Goal: Navigation & Orientation: Find specific page/section

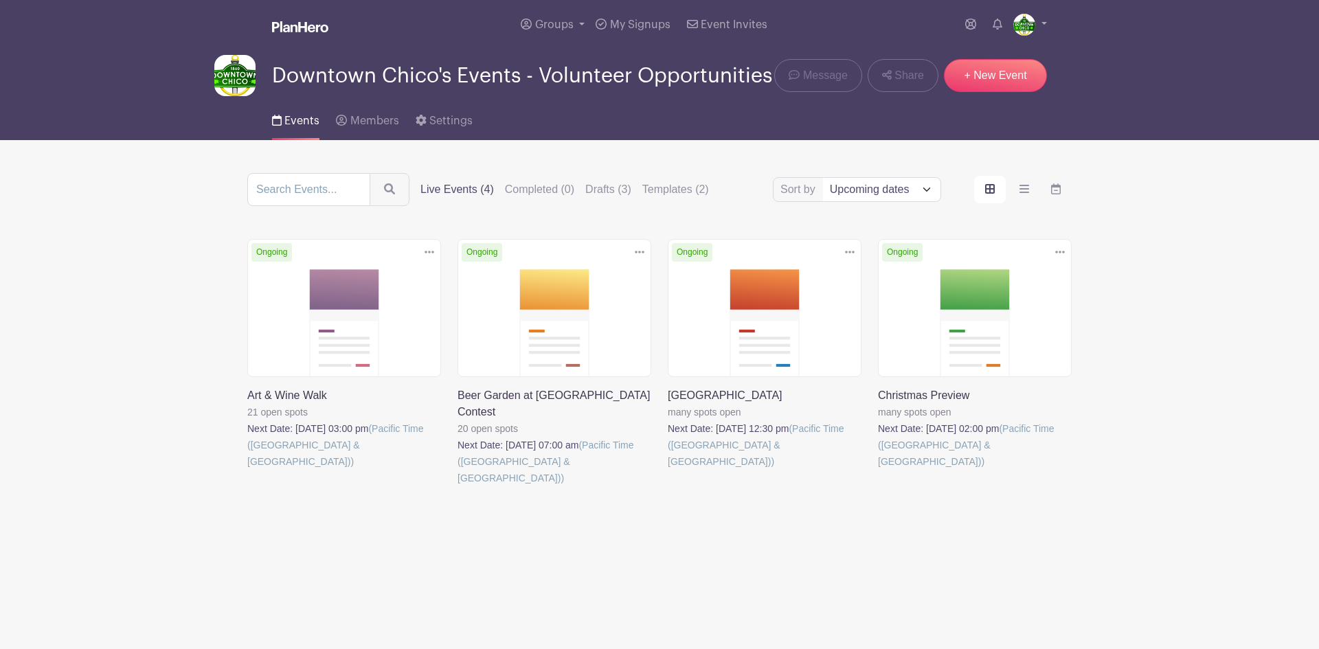
click at [247, 470] on link at bounding box center [247, 470] width 0 height 0
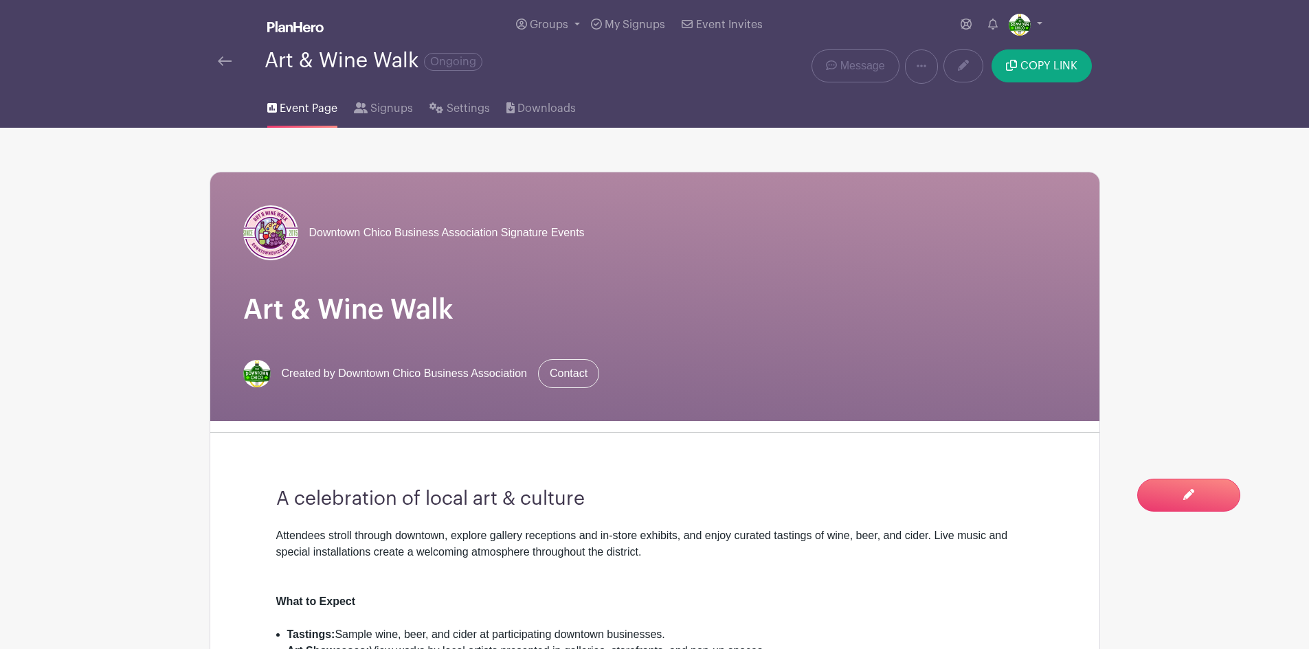
click at [218, 58] on img at bounding box center [225, 61] width 14 height 10
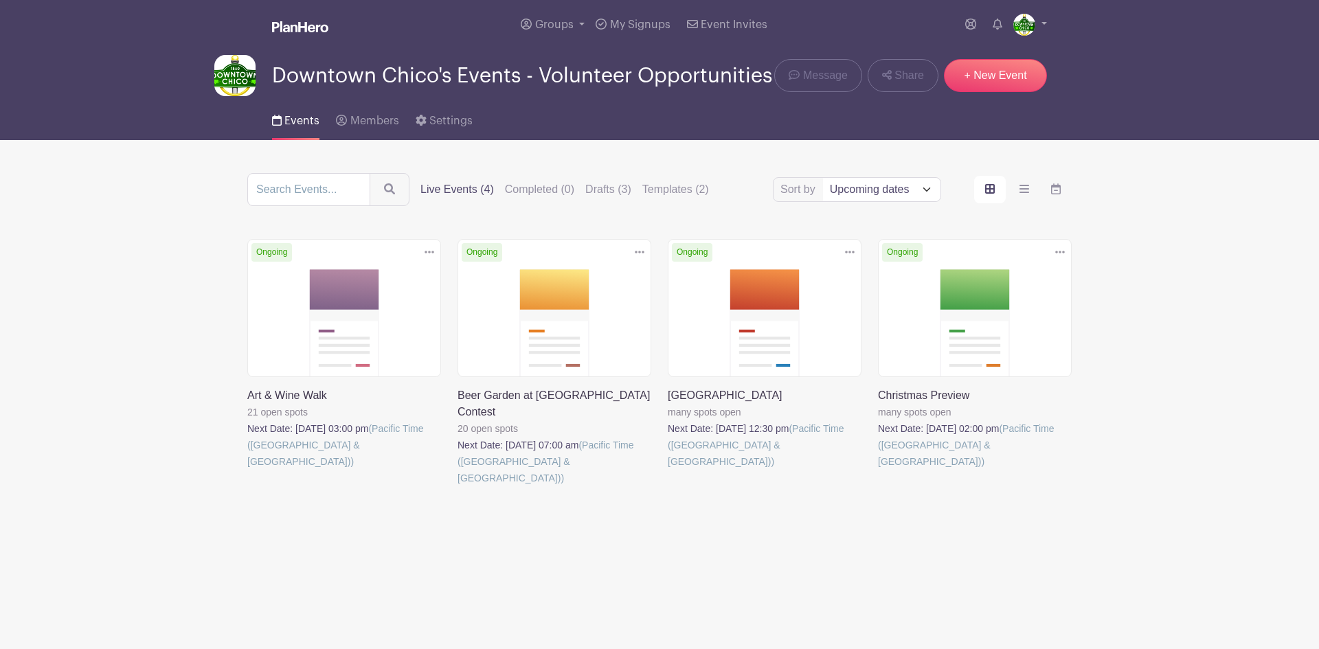
click at [668, 470] on link at bounding box center [668, 470] width 0 height 0
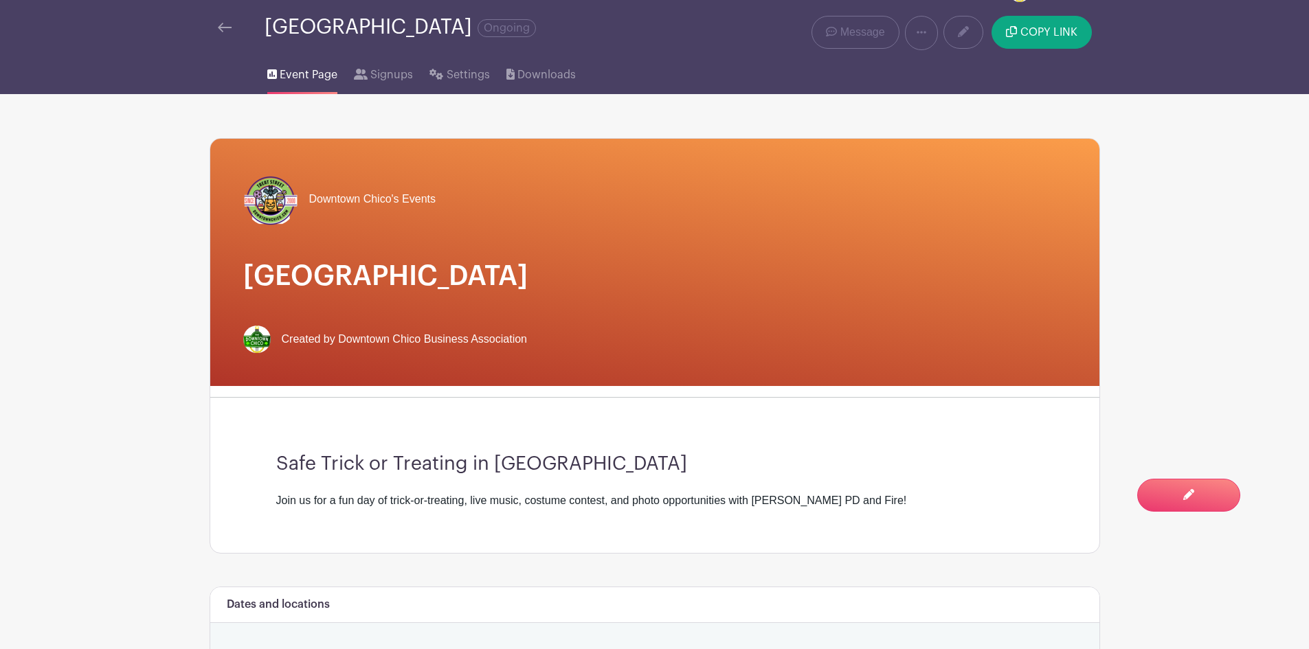
scroll to position [33, 0]
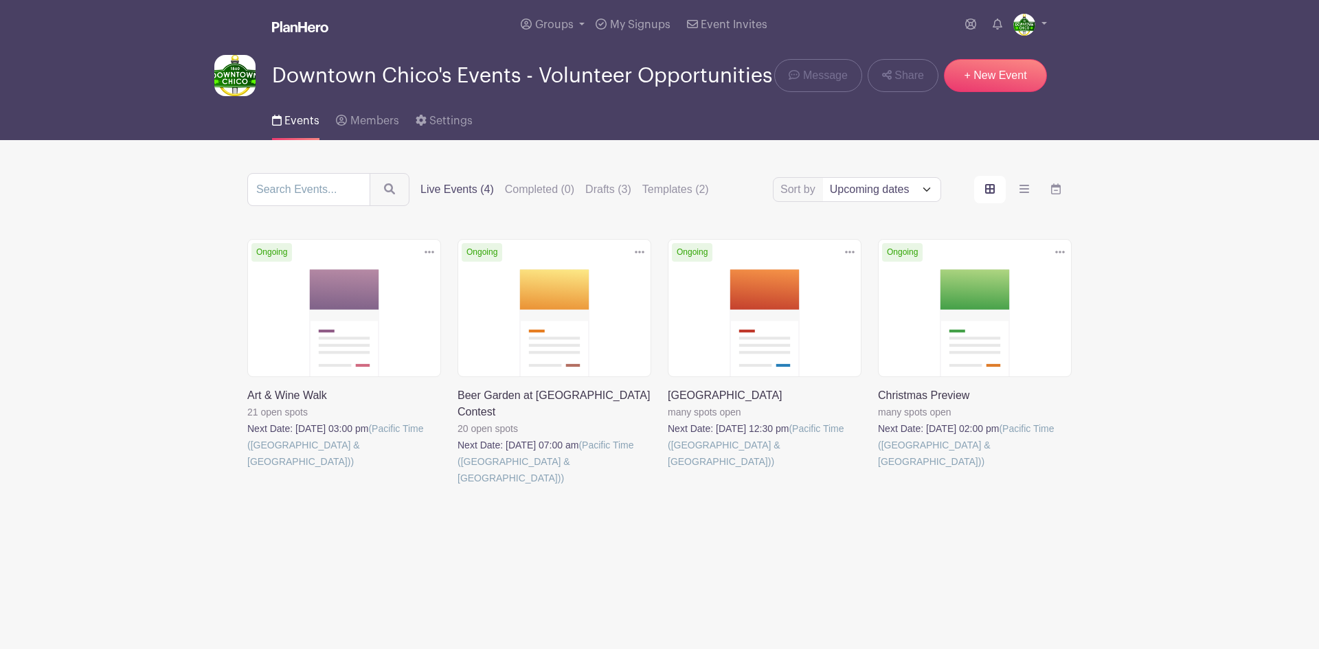
click at [247, 470] on link at bounding box center [247, 470] width 0 height 0
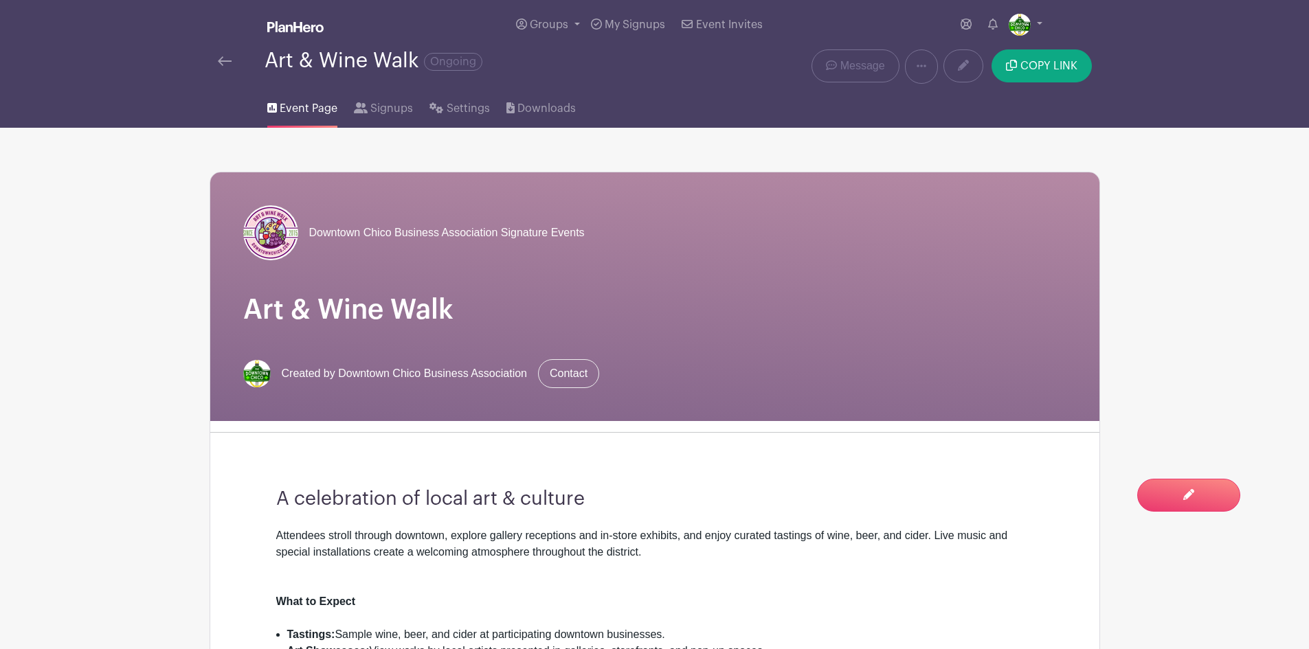
click at [229, 63] on img at bounding box center [225, 61] width 14 height 10
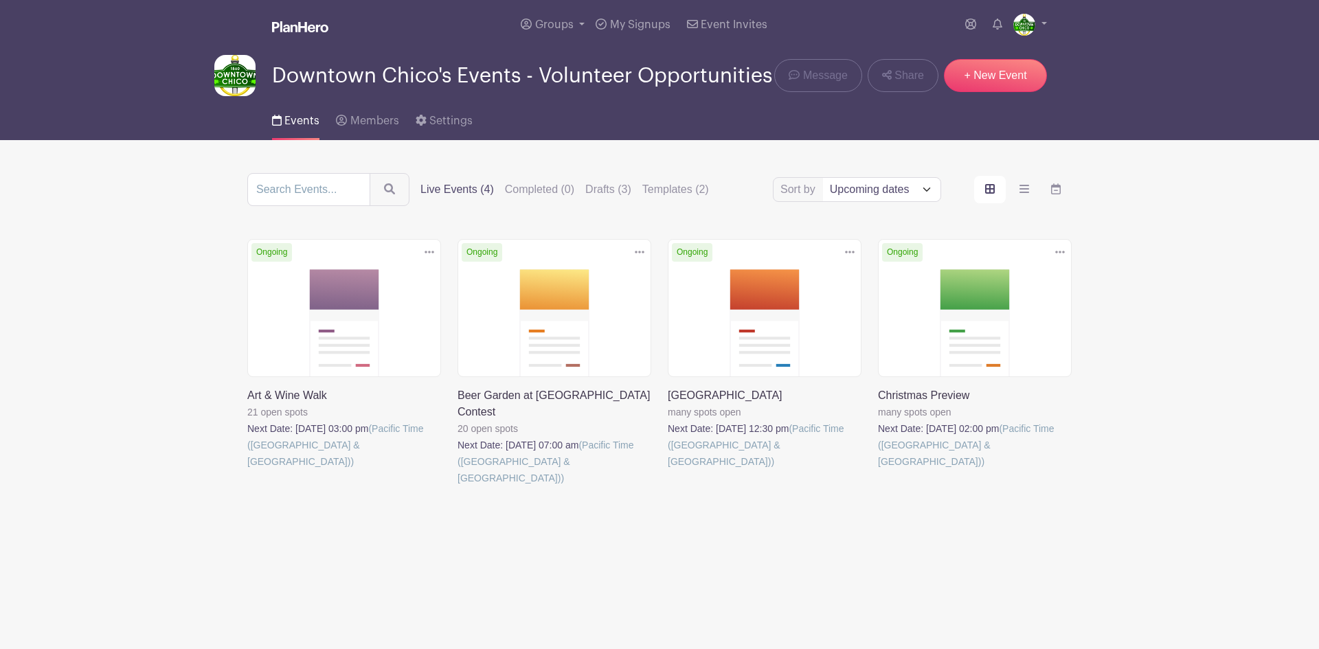
click at [457, 486] on link at bounding box center [457, 486] width 0 height 0
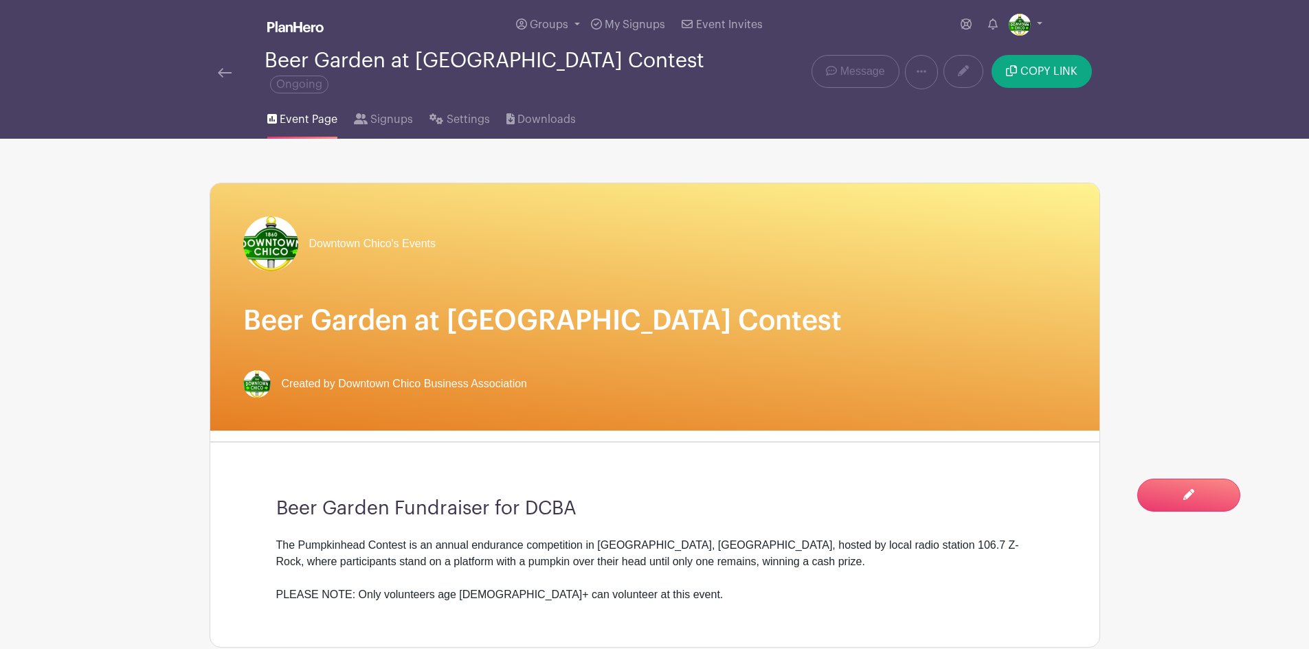
click at [222, 68] on img at bounding box center [225, 73] width 14 height 10
